Goal: Understand process/instructions

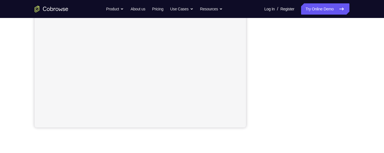
scroll to position [134, 0]
click at [380, 86] on div "Your Support Agent Your Customer Web iOS Android Next Steps We’d be happy to gi…" at bounding box center [192, 69] width 384 height 371
click at [382, 89] on div "Your Support Agent Your Customer Web iOS Android Next Steps We’d be happy to gi…" at bounding box center [192, 69] width 384 height 371
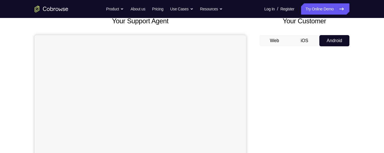
scroll to position [38, 0]
click at [275, 43] on button "Web" at bounding box center [274, 40] width 30 height 11
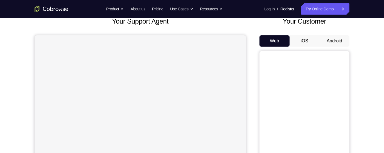
click at [307, 41] on button "iOS" at bounding box center [304, 40] width 30 height 11
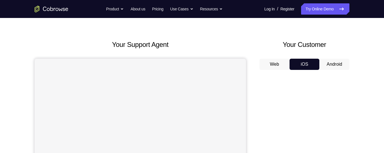
scroll to position [0, 0]
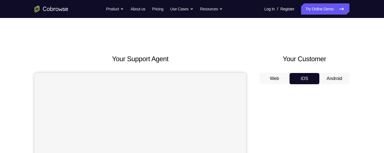
click at [339, 77] on button "Android" at bounding box center [334, 78] width 30 height 11
